Goal: Task Accomplishment & Management: Manage account settings

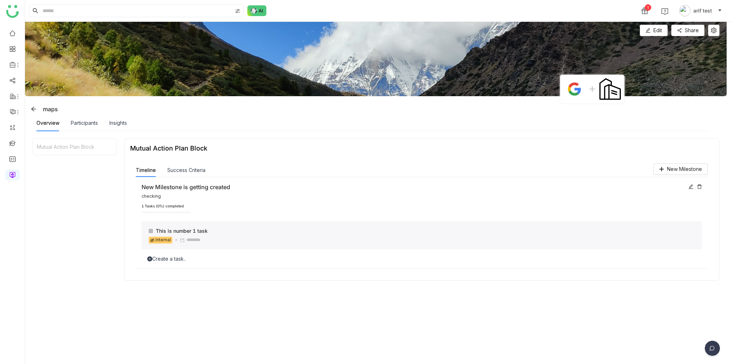
scroll to position [54, 0]
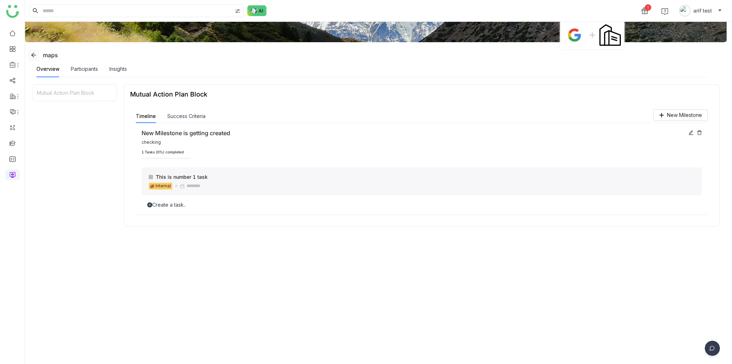
click at [30, 57] on span at bounding box center [33, 55] width 11 height 6
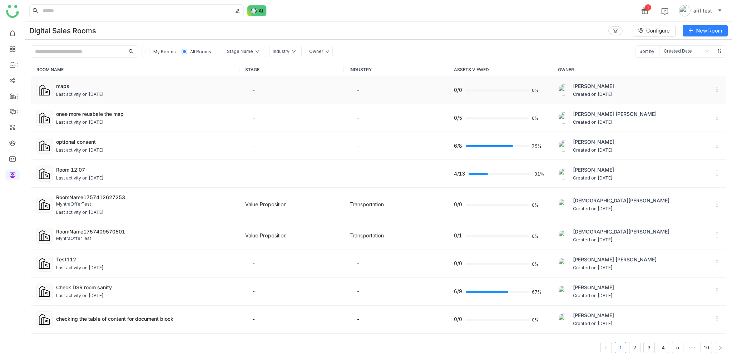
click at [95, 94] on div "Last activity on [DATE]" at bounding box center [80, 94] width 48 height 7
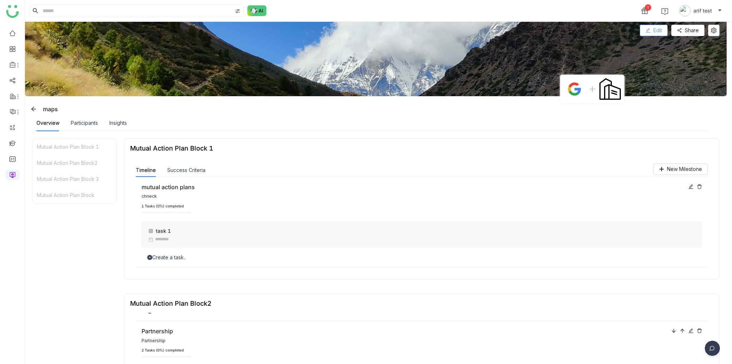
click at [666, 29] on button "Edit" at bounding box center [654, 30] width 28 height 11
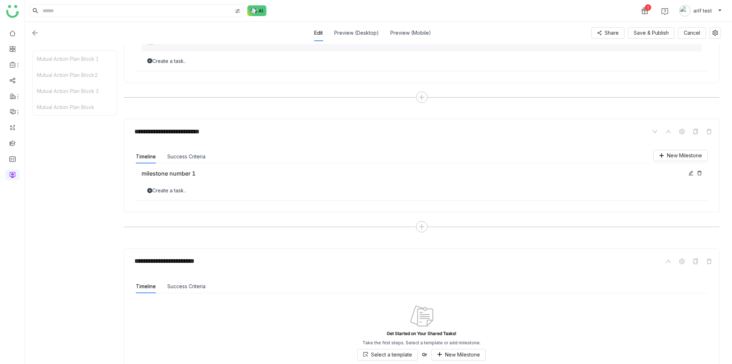
scroll to position [621, 0]
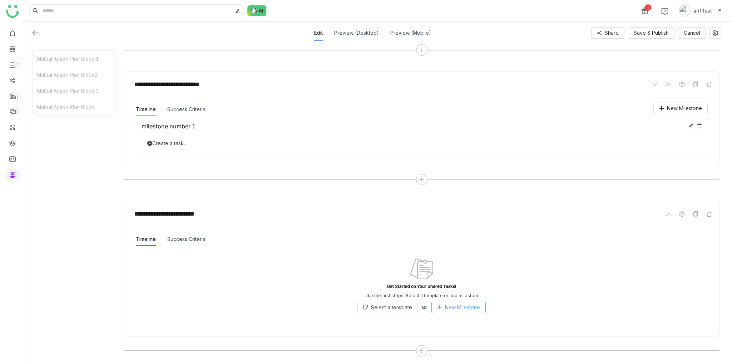
click at [468, 303] on span "New Milestone" at bounding box center [462, 307] width 35 height 8
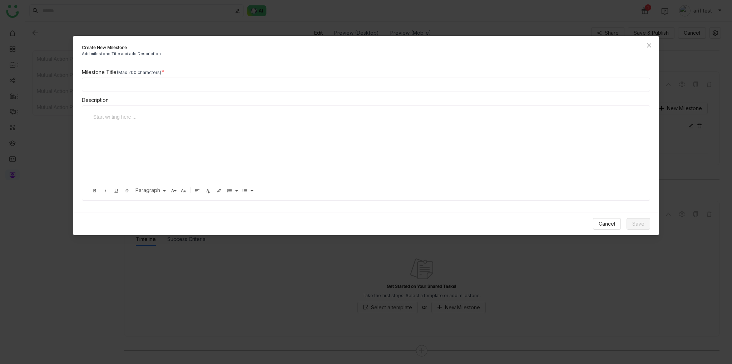
click at [137, 82] on input at bounding box center [366, 85] width 568 height 14
type input "**********"
click at [640, 218] on button "Save" at bounding box center [638, 223] width 24 height 11
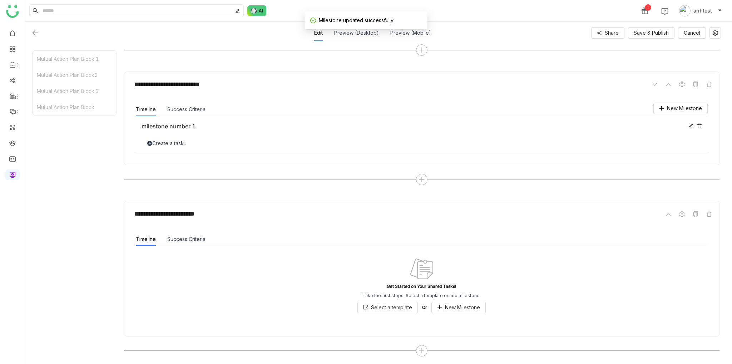
scroll to position [579, 0]
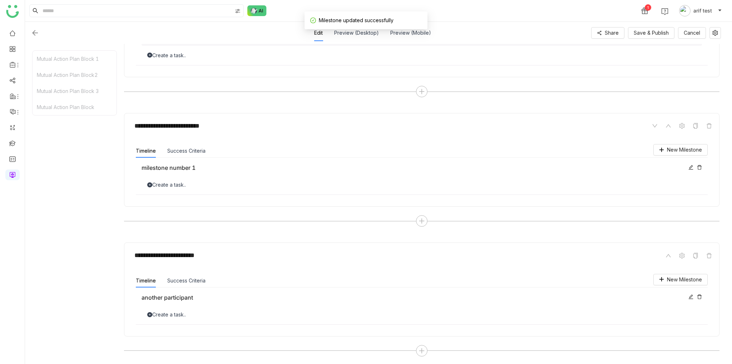
click at [196, 293] on div "another participant" at bounding box center [413, 297] width 543 height 9
click at [655, 33] on span "Save & Publish" at bounding box center [651, 33] width 35 height 8
